Goal: Task Accomplishment & Management: Manage account settings

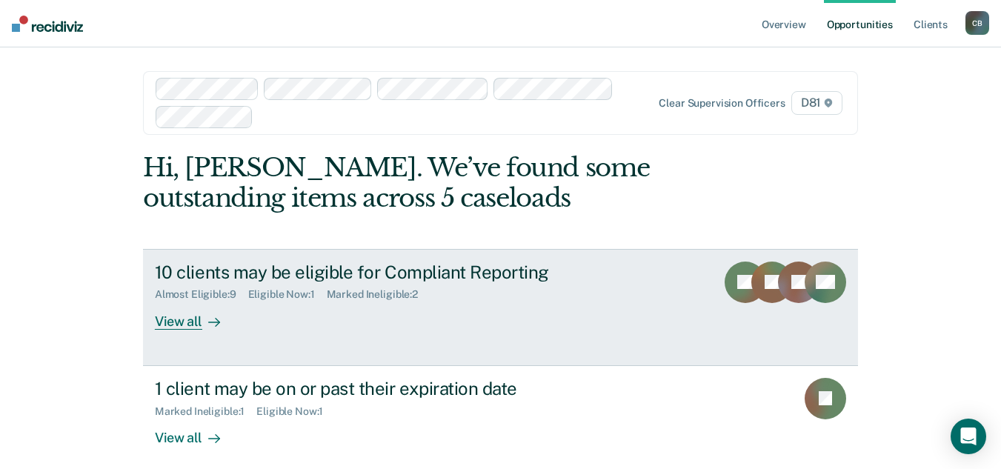
click at [169, 325] on div "View all" at bounding box center [196, 315] width 83 height 29
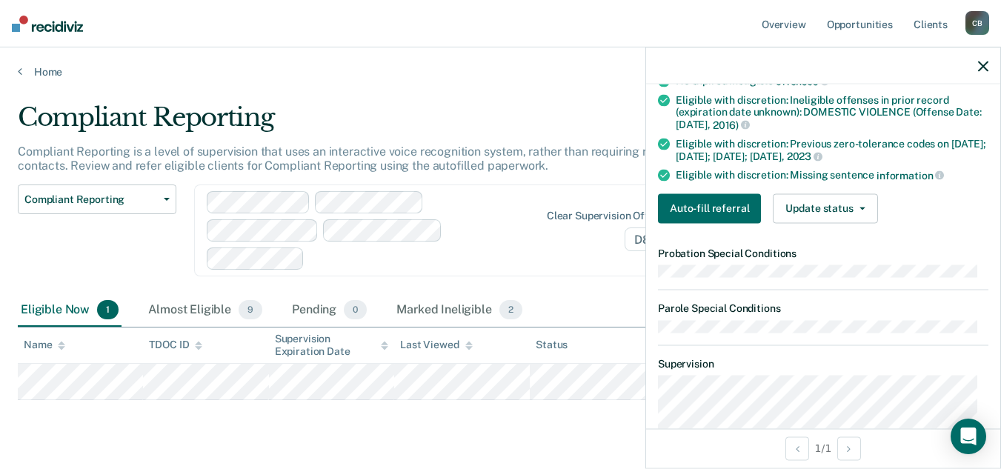
scroll to position [339, 0]
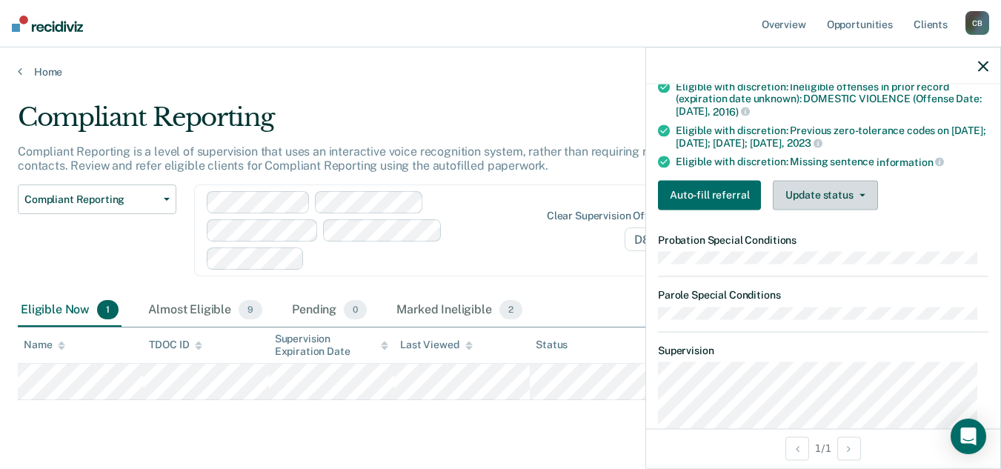
click at [829, 188] on button "Update status" at bounding box center [825, 195] width 105 height 30
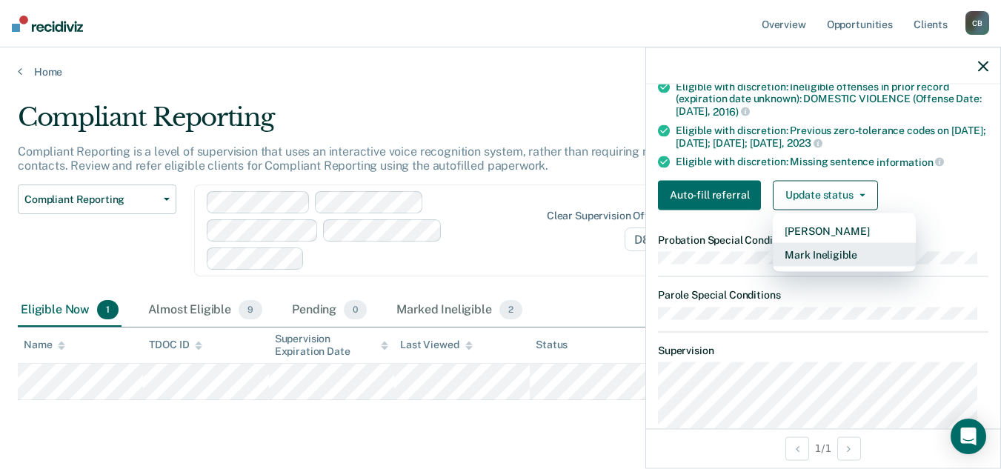
click at [837, 251] on button "Mark Ineligible" at bounding box center [844, 254] width 143 height 24
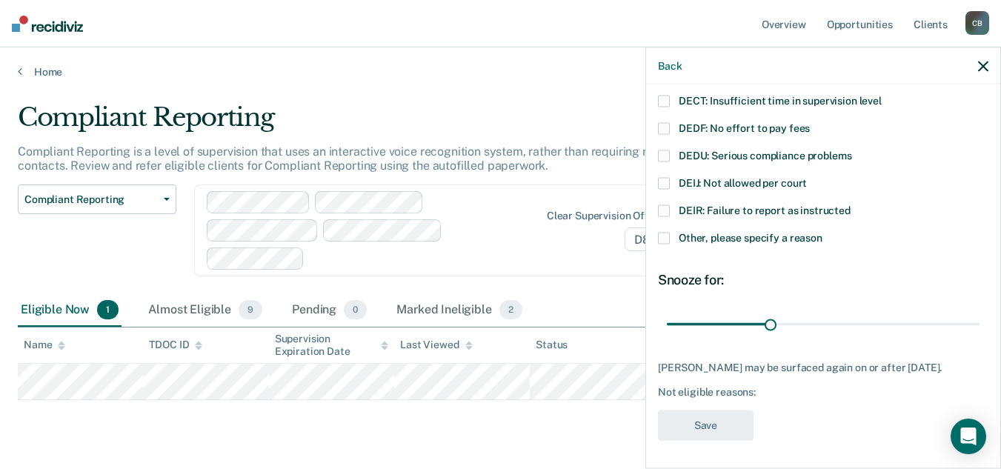
click at [668, 128] on span at bounding box center [664, 128] width 12 height 12
click at [810, 122] on input "DEDF: No effort to pay fees" at bounding box center [810, 122] width 0 height 0
click at [704, 428] on button "Save" at bounding box center [706, 425] width 96 height 30
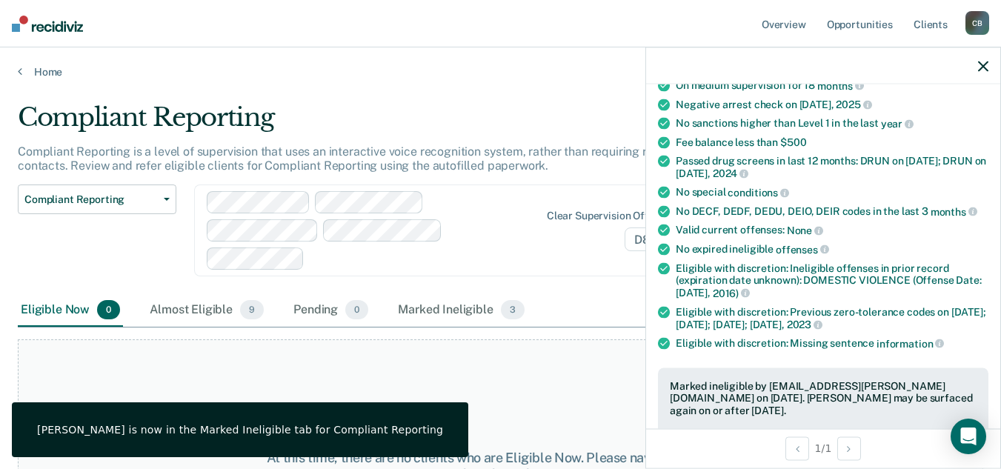
click at [597, 294] on div "Eligible Now 0 Almost Eligible 9 Pending 0 Marked Ineligible 3" at bounding box center [501, 310] width 966 height 33
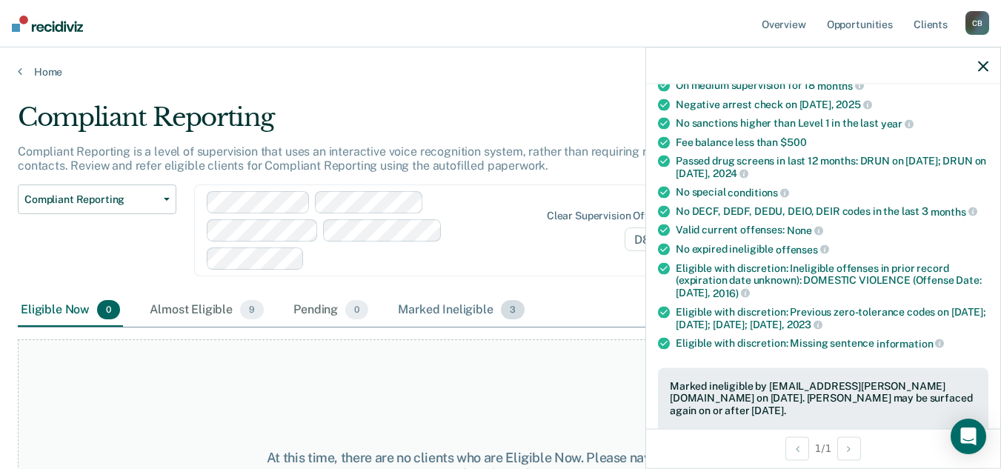
click at [448, 294] on div "Marked Ineligible 3" at bounding box center [461, 310] width 133 height 33
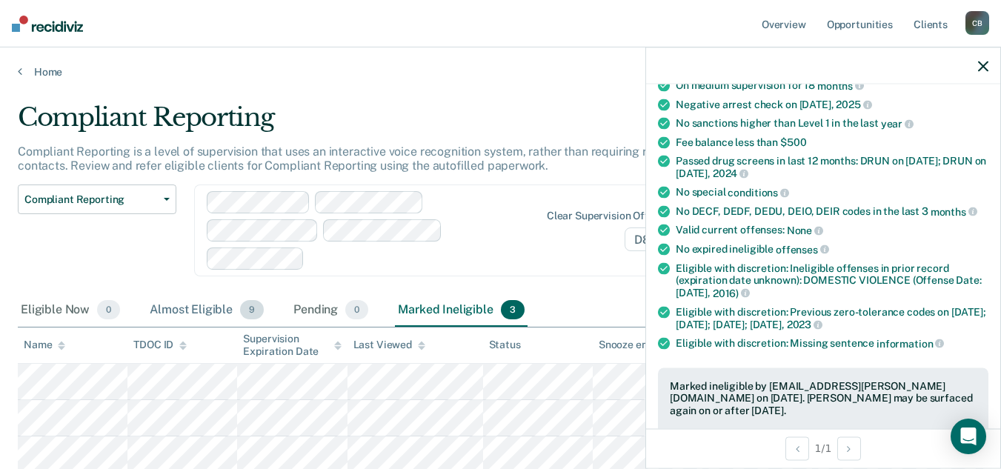
click at [165, 294] on div "Almost Eligible 9" at bounding box center [207, 310] width 120 height 33
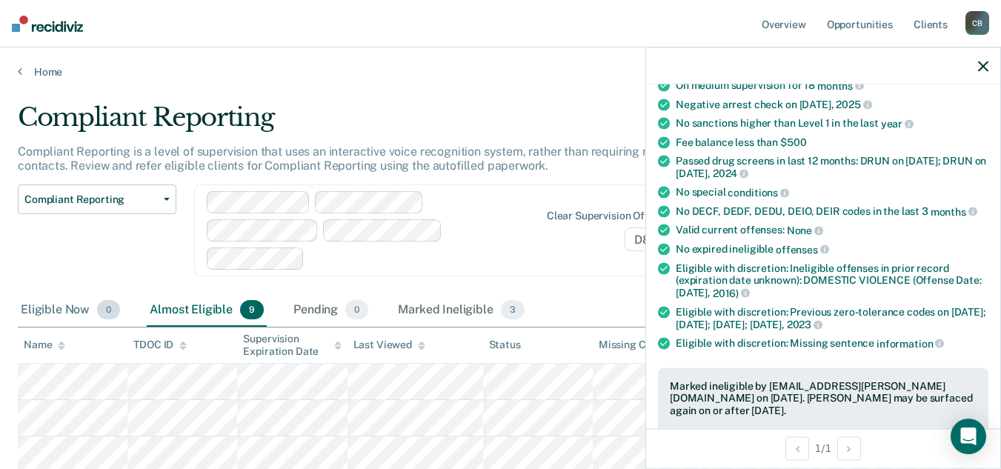
click at [37, 294] on div "Eligible Now 0" at bounding box center [70, 310] width 105 height 33
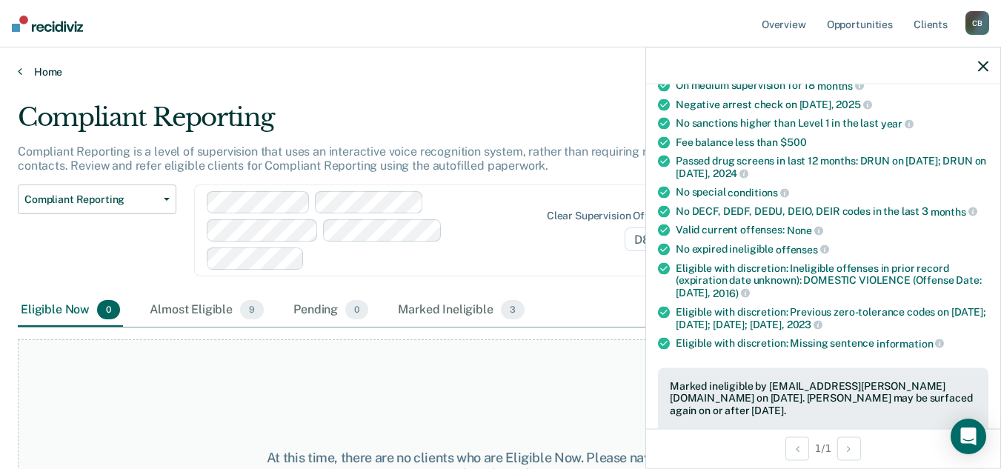
click at [44, 66] on link "Home" at bounding box center [501, 71] width 966 height 13
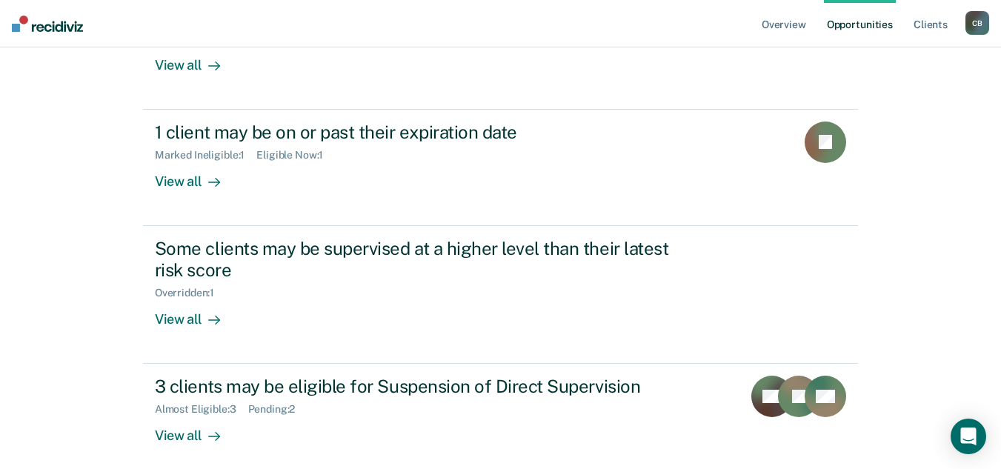
scroll to position [262, 0]
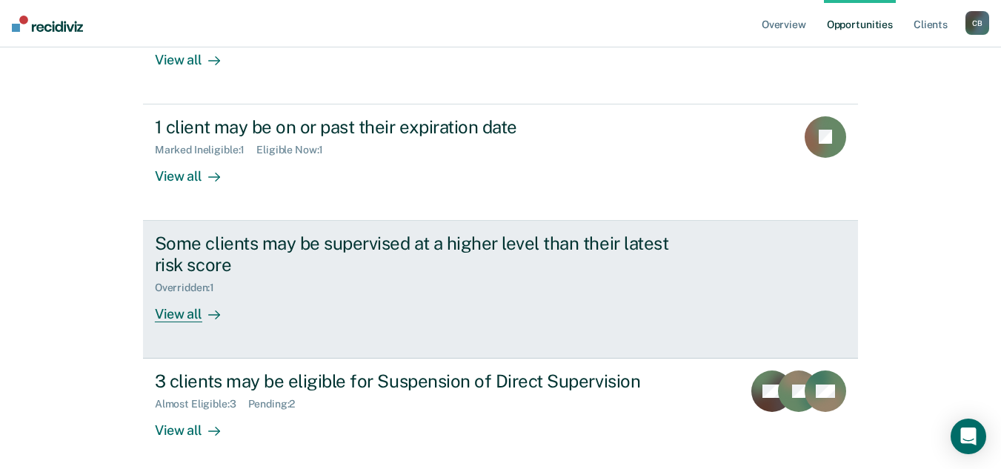
click at [184, 313] on div "View all" at bounding box center [196, 308] width 83 height 29
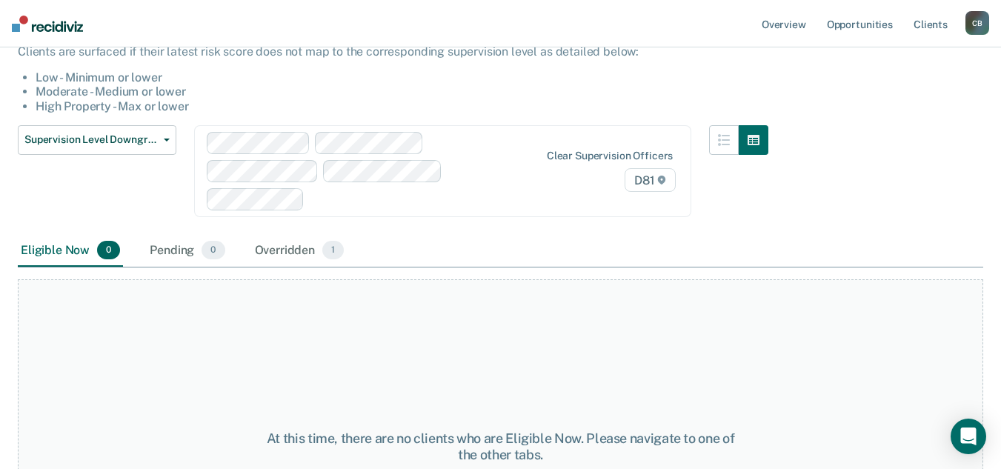
scroll to position [229, 0]
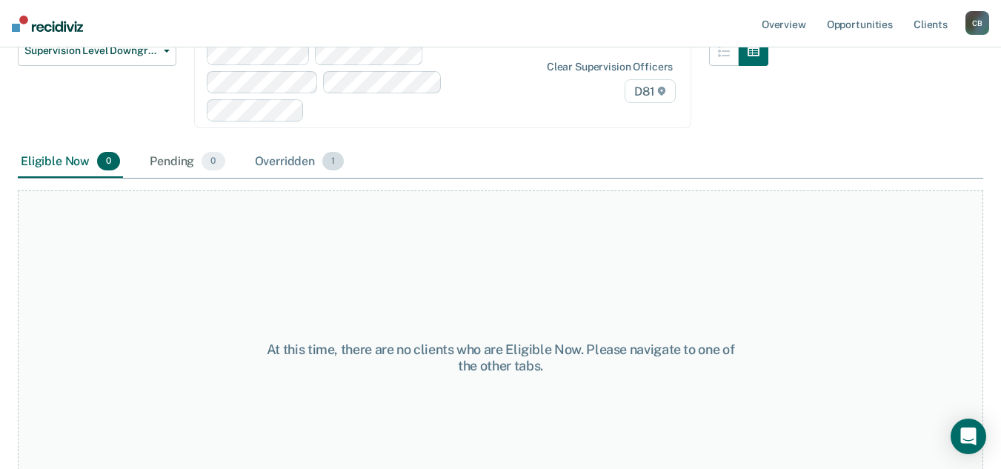
click at [284, 146] on div "Overridden 1" at bounding box center [300, 162] width 96 height 33
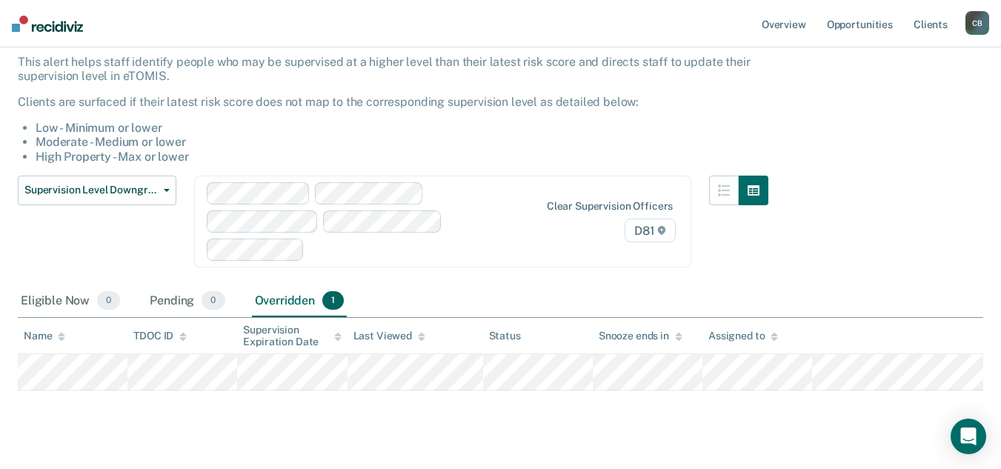
scroll to position [0, 0]
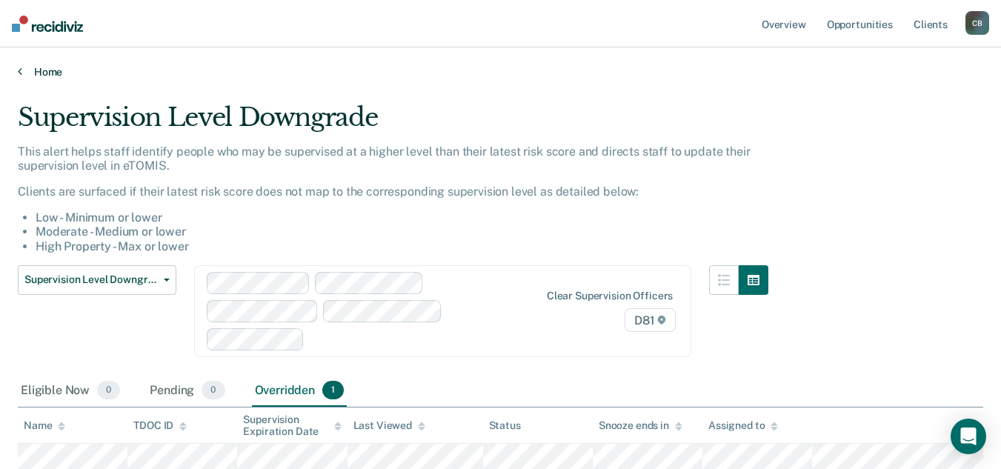
click at [49, 69] on link "Home" at bounding box center [501, 71] width 966 height 13
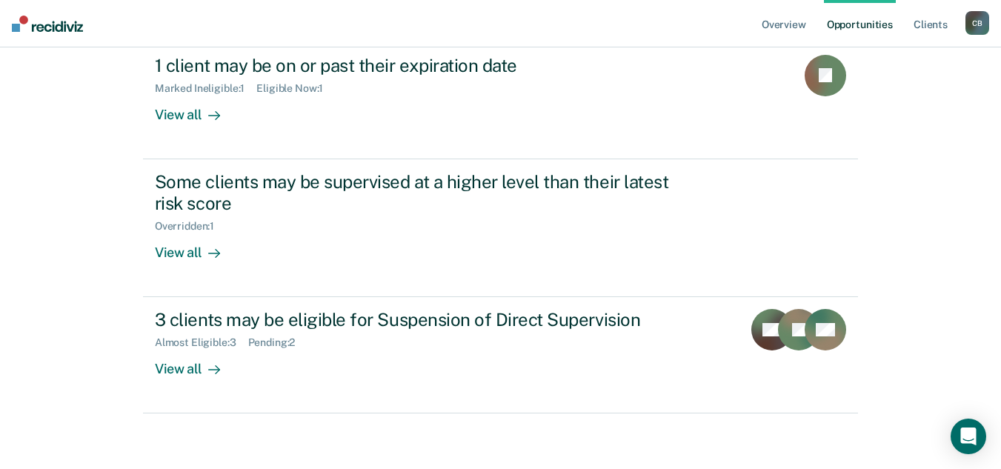
scroll to position [327, 0]
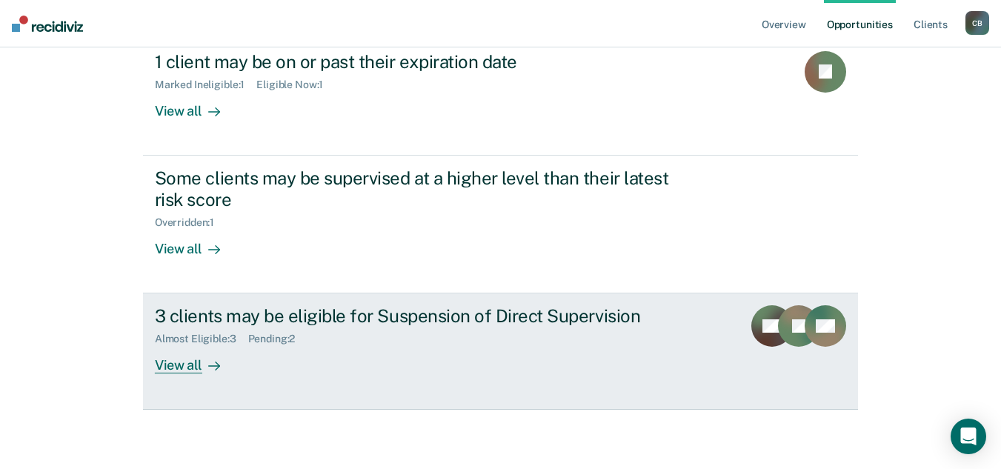
click at [181, 354] on div "View all" at bounding box center [196, 359] width 83 height 29
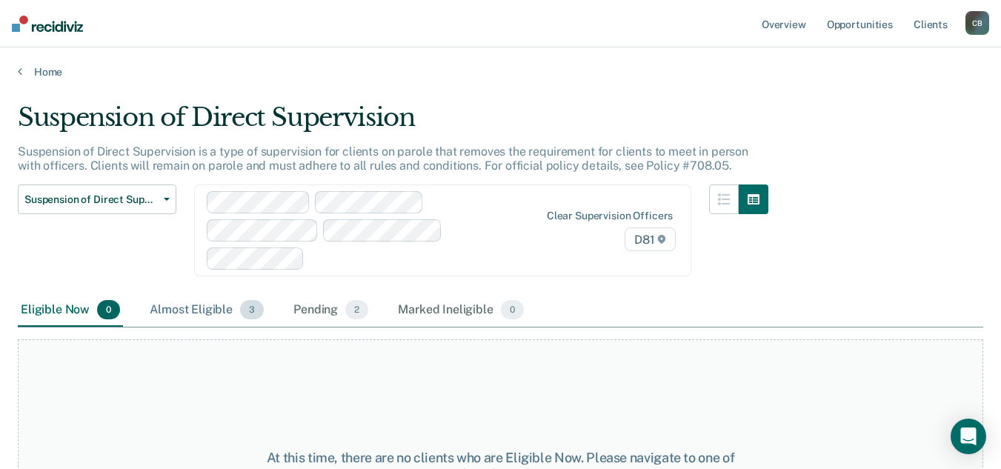
click at [182, 294] on div "Almost Eligible 3" at bounding box center [207, 310] width 120 height 33
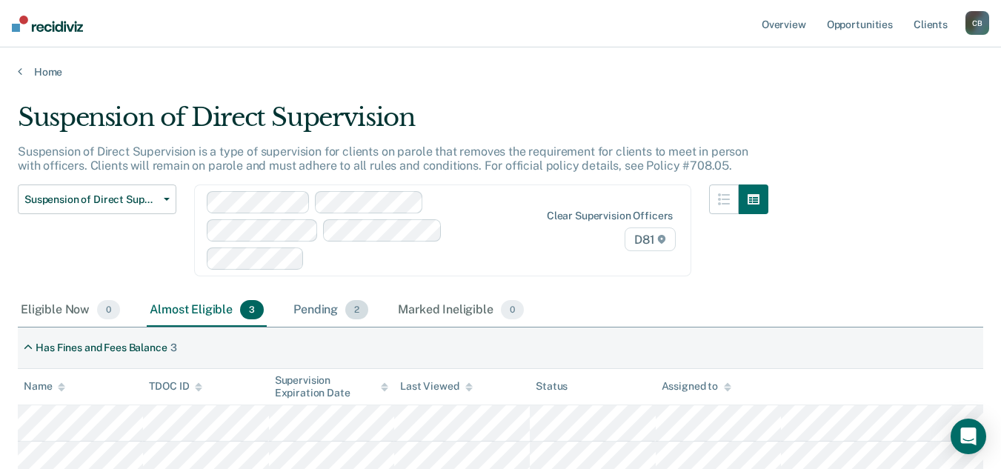
click at [315, 294] on div "Pending 2" at bounding box center [331, 310] width 81 height 33
